Goal: Information Seeking & Learning: Learn about a topic

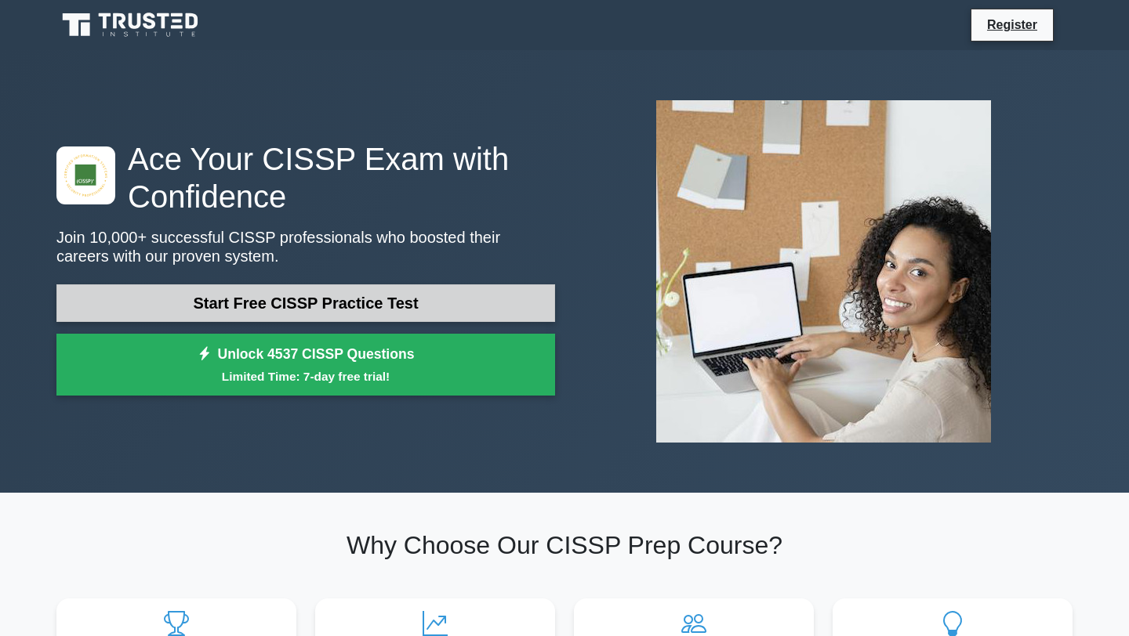
click at [206, 297] on link "Start Free CISSP Practice Test" at bounding box center [305, 303] width 498 height 38
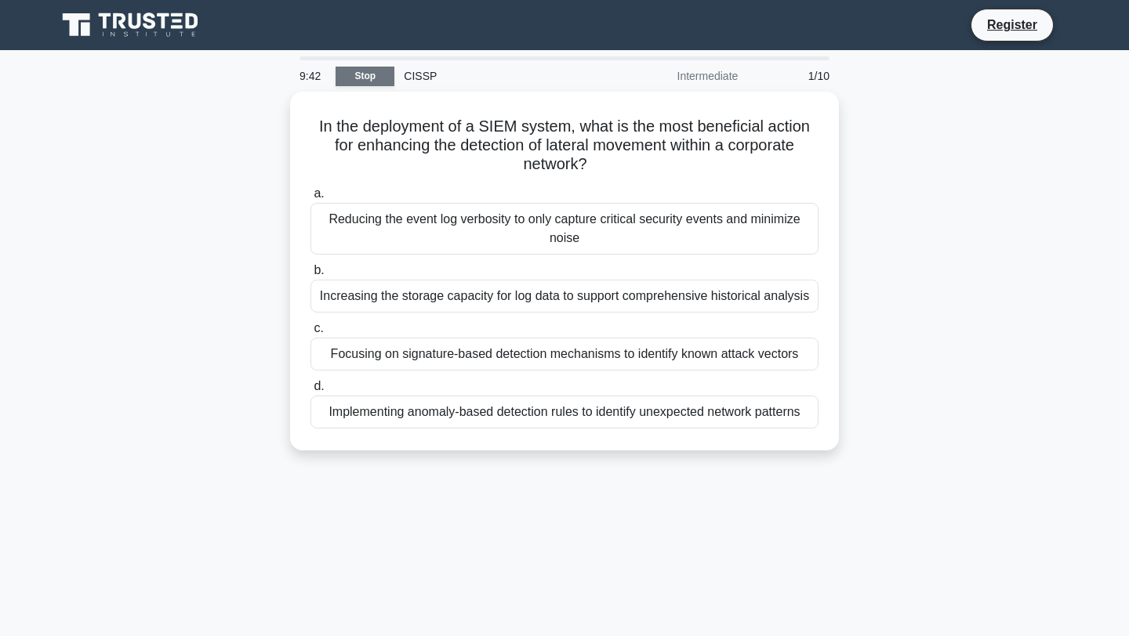
click at [353, 73] on link "Stop" at bounding box center [364, 77] width 59 height 20
click at [357, 71] on link "Stop" at bounding box center [364, 77] width 59 height 20
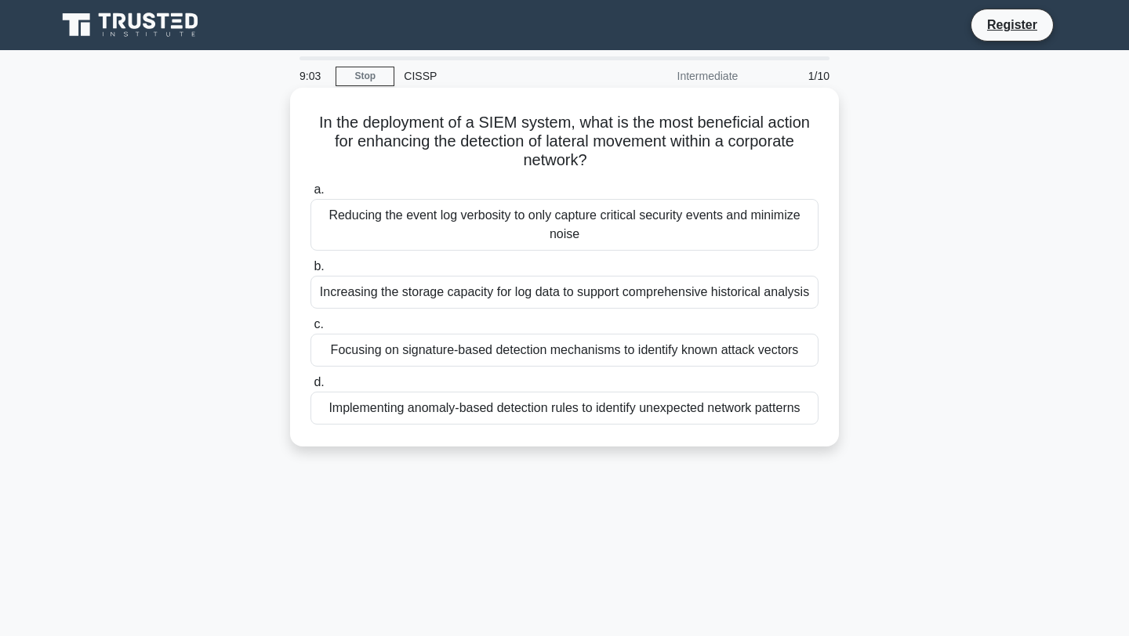
click at [374, 409] on div "Implementing anomaly-based detection rules to identify unexpected network patte…" at bounding box center [564, 408] width 508 height 33
click at [310, 388] on input "d. Implementing anomaly-based detection rules to identify unexpected network pa…" at bounding box center [310, 383] width 0 height 10
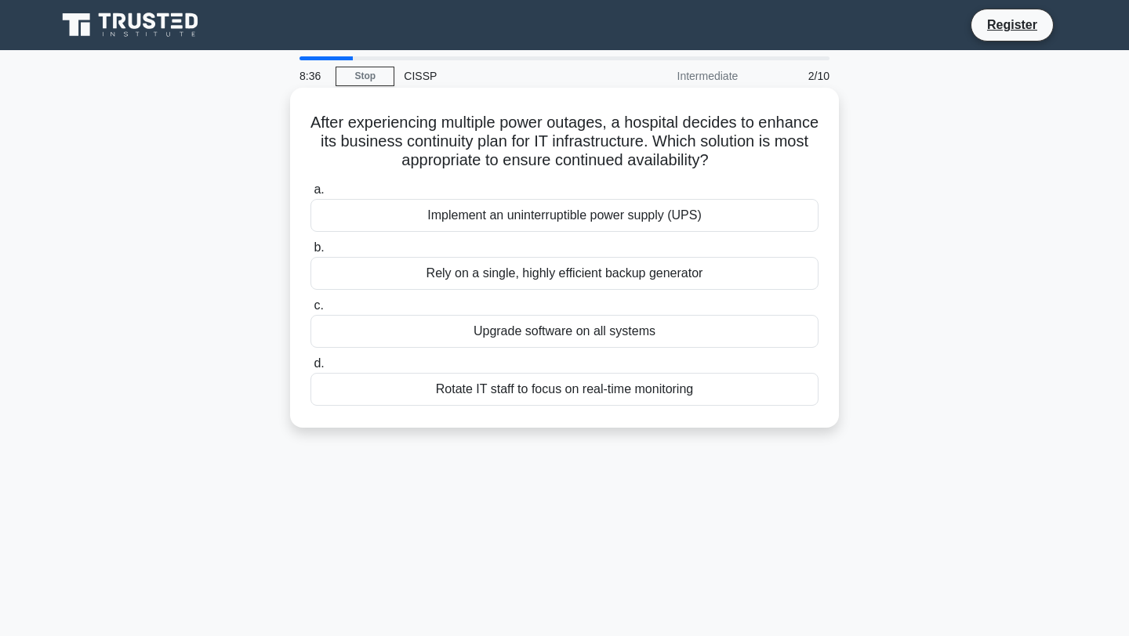
click at [395, 220] on div "Implement an uninterruptible power supply (UPS)" at bounding box center [564, 215] width 508 height 33
click at [310, 195] on input "a. Implement an uninterruptible power supply (UPS)" at bounding box center [310, 190] width 0 height 10
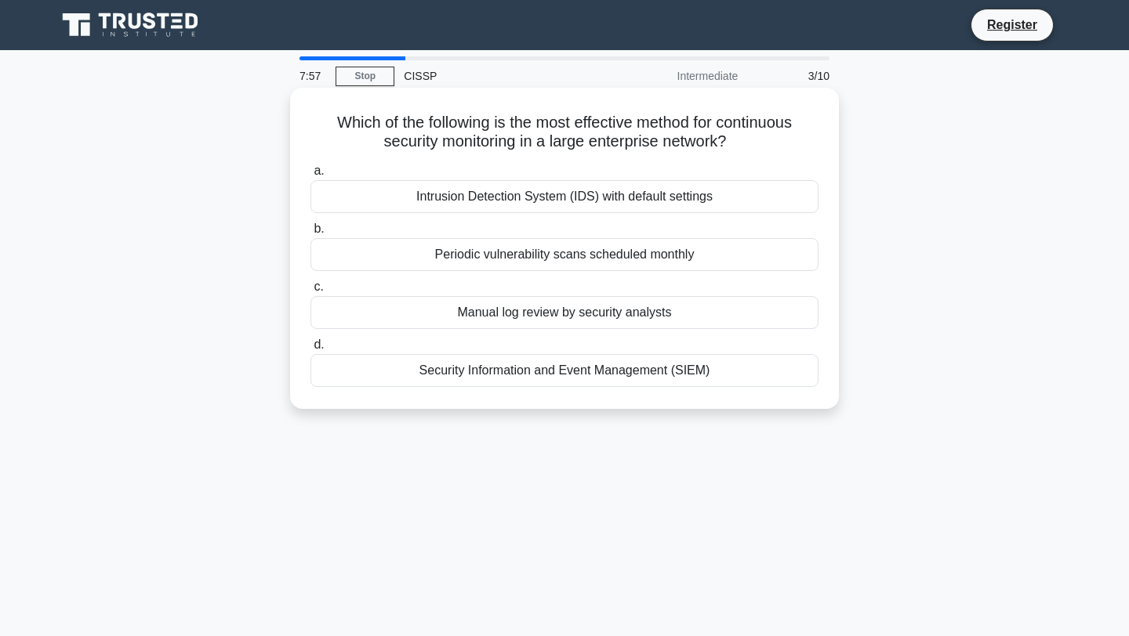
click at [439, 256] on div "Periodic vulnerability scans scheduled monthly" at bounding box center [564, 254] width 508 height 33
click at [310, 234] on input "b. Periodic vulnerability scans scheduled monthly" at bounding box center [310, 229] width 0 height 10
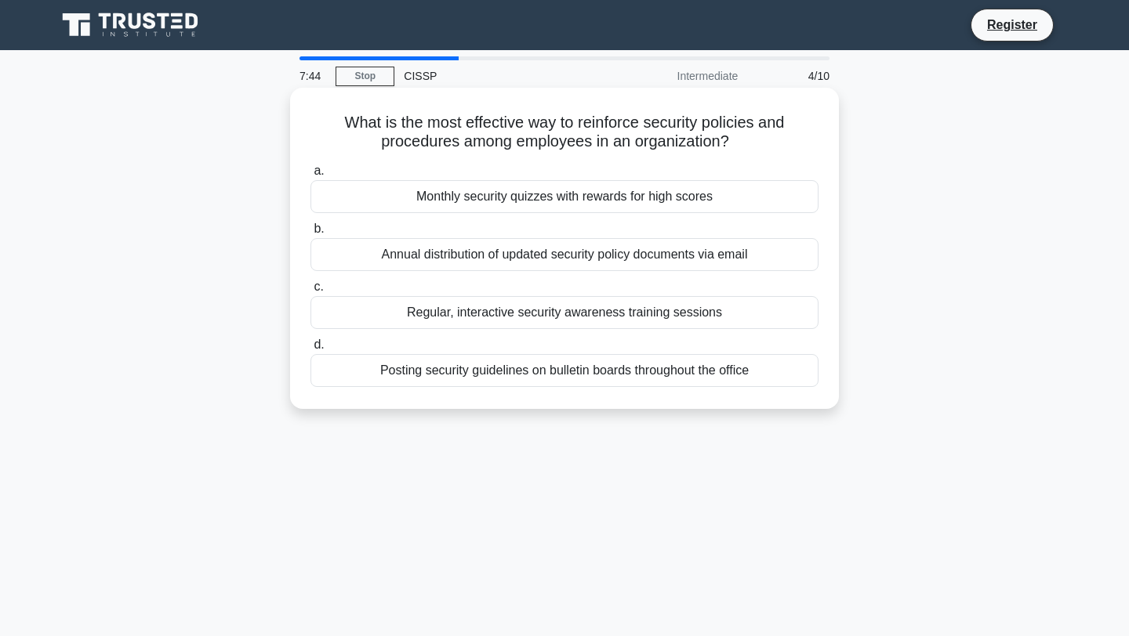
click at [416, 260] on div "Annual distribution of updated security policy documents via email" at bounding box center [564, 254] width 508 height 33
click at [310, 234] on input "b. Annual distribution of updated security policy documents via email" at bounding box center [310, 229] width 0 height 10
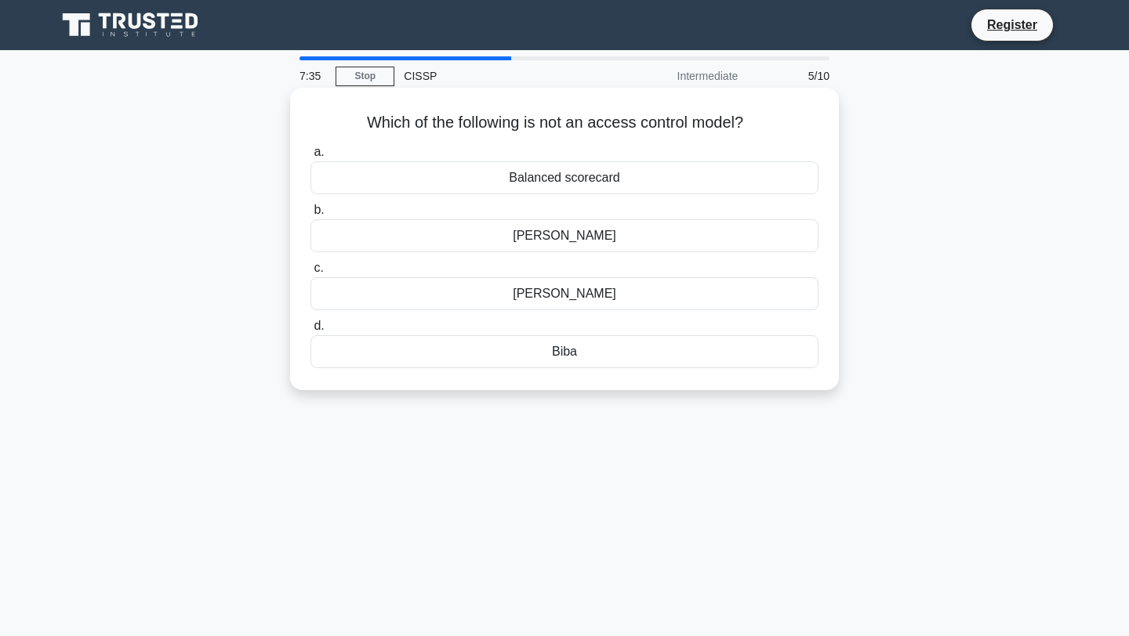
click at [449, 178] on div "Balanced scorecard" at bounding box center [564, 177] width 508 height 33
click at [310, 158] on input "a. Balanced scorecard" at bounding box center [310, 152] width 0 height 10
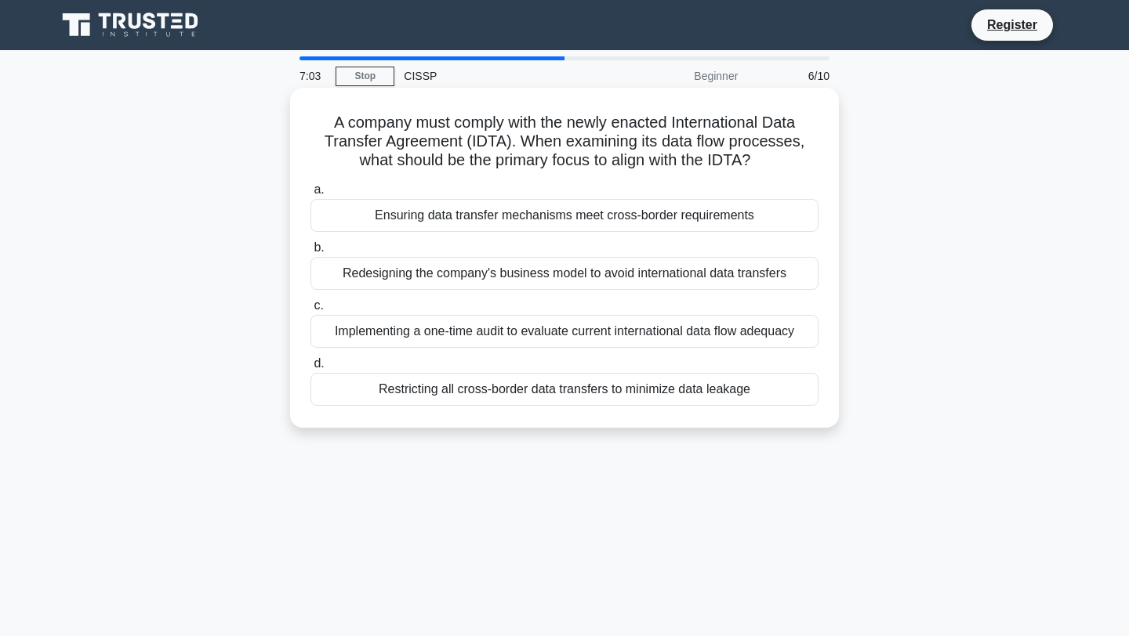
click at [415, 218] on div "Ensuring data transfer mechanisms meet cross-border requirements" at bounding box center [564, 215] width 508 height 33
click at [310, 195] on input "a. Ensuring data transfer mechanisms meet cross-border requirements" at bounding box center [310, 190] width 0 height 10
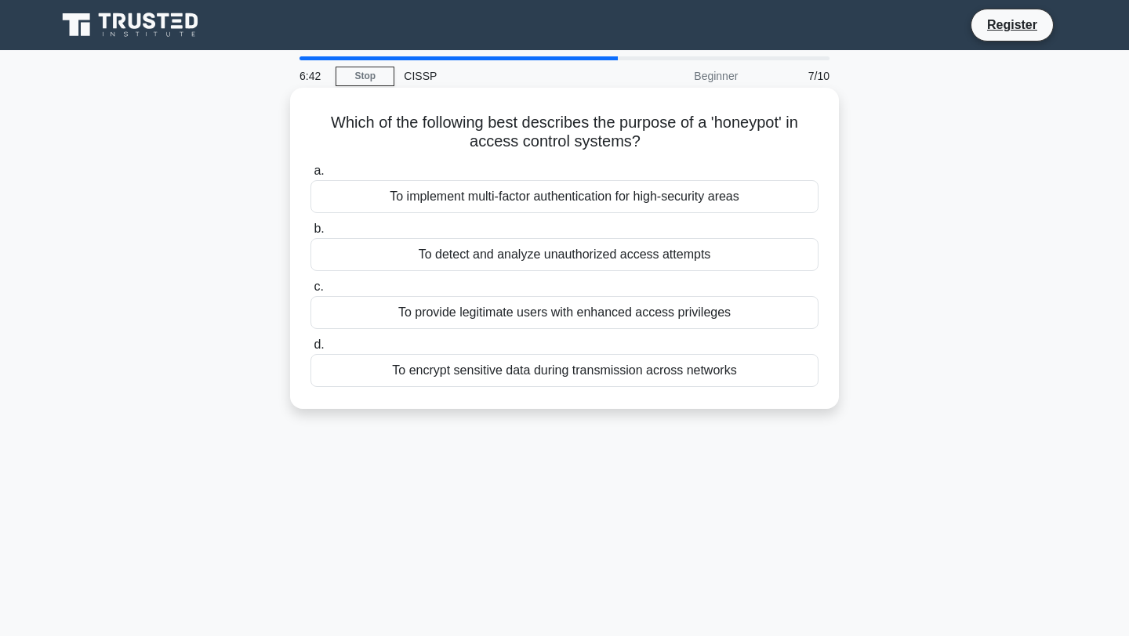
click at [436, 259] on div "To detect and analyze unauthorized access attempts" at bounding box center [564, 254] width 508 height 33
click at [310, 234] on input "b. To detect and analyze unauthorized access attempts" at bounding box center [310, 229] width 0 height 10
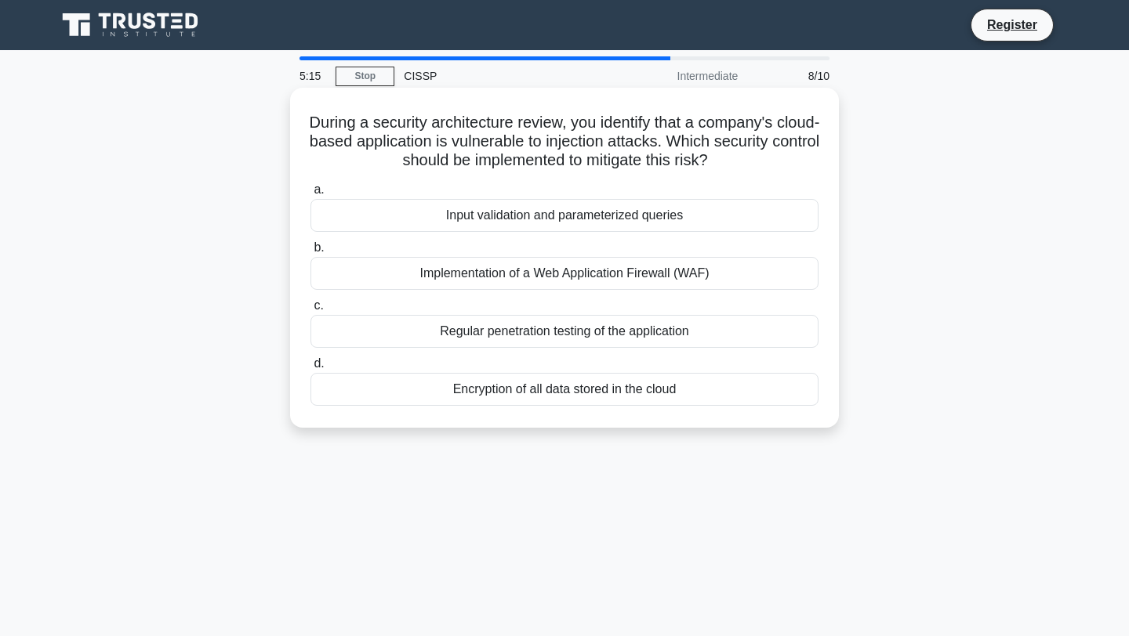
click at [458, 277] on div "Implementation of a Web Application Firewall (WAF)" at bounding box center [564, 273] width 508 height 33
click at [310, 253] on input "b. Implementation of a Web Application Firewall (WAF)" at bounding box center [310, 248] width 0 height 10
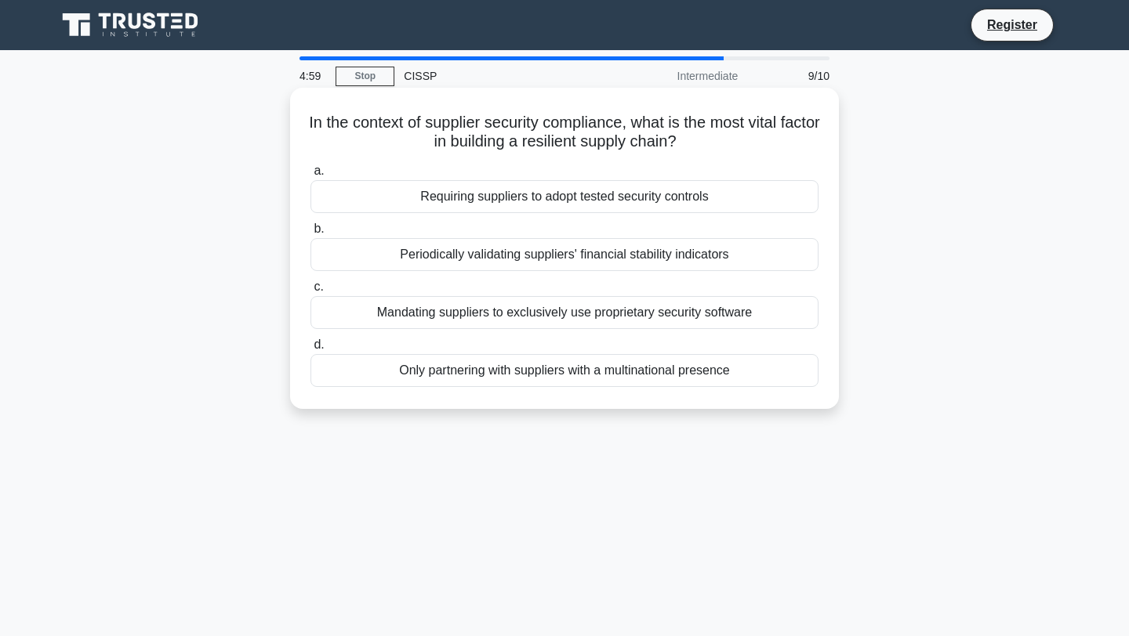
click at [405, 209] on div "Requiring suppliers to adopt tested security controls" at bounding box center [564, 196] width 508 height 33
click at [310, 176] on input "a. Requiring suppliers to adopt tested security controls" at bounding box center [310, 171] width 0 height 10
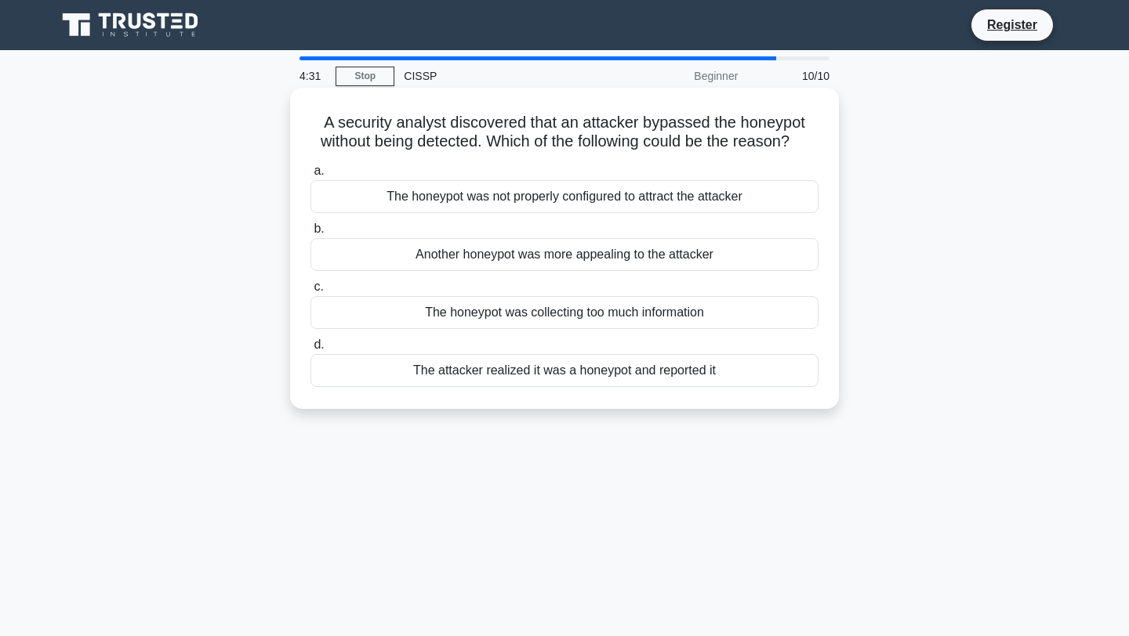
click at [423, 369] on div "The attacker realized it was a honeypot and reported it" at bounding box center [564, 370] width 508 height 33
click at [310, 350] on input "d. The attacker realized it was a honeypot and reported it" at bounding box center [310, 345] width 0 height 10
